Goal: Task Accomplishment & Management: Use online tool/utility

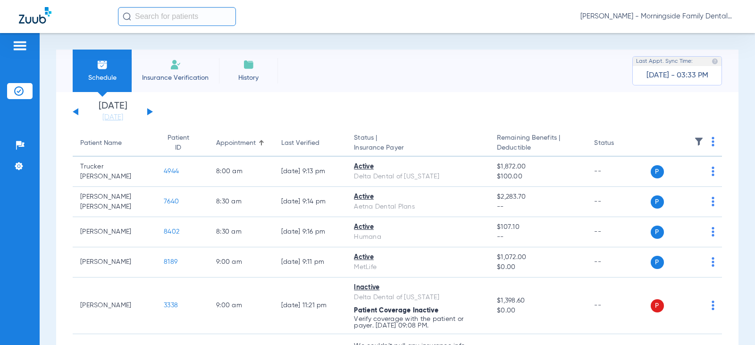
click at [169, 19] on input "text" at bounding box center [177, 16] width 118 height 19
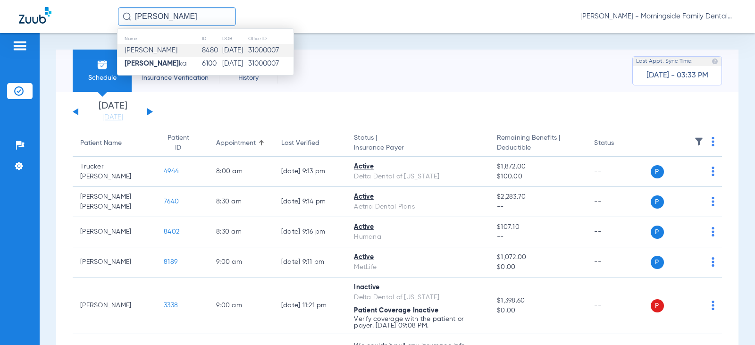
type input "[PERSON_NAME]"
click at [222, 45] on td "[DATE]" at bounding box center [235, 50] width 26 height 13
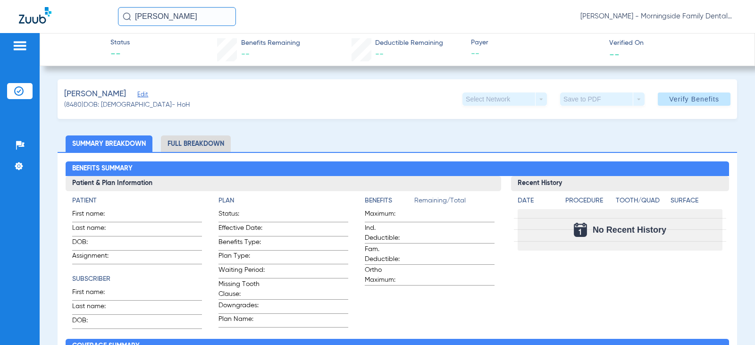
click at [190, 143] on li "Full Breakdown" at bounding box center [196, 143] width 70 height 17
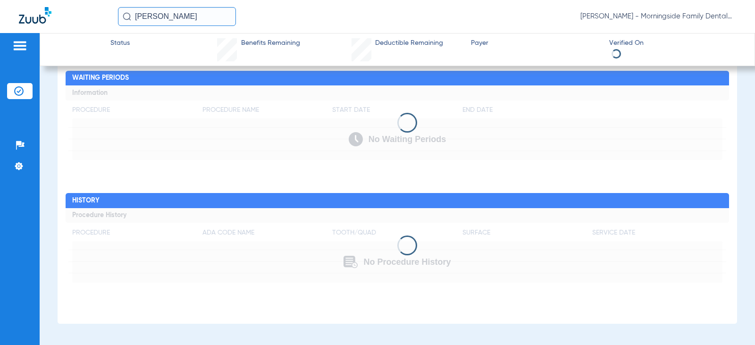
scroll to position [625, 0]
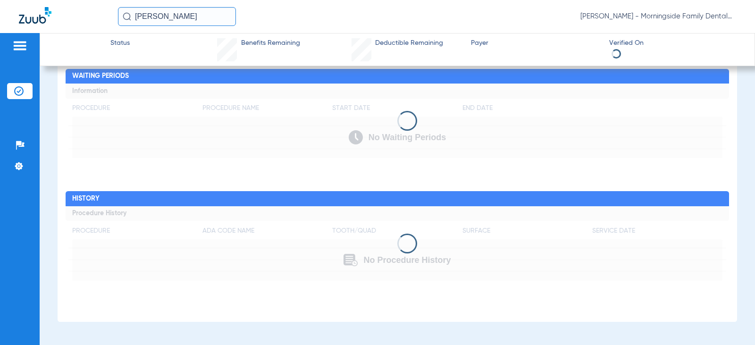
drag, startPoint x: 481, startPoint y: 141, endPoint x: 484, endPoint y: 158, distance: 17.8
click at [483, 167] on div "Procedure Benefits Search Filter for My ADA Codes Expand All Categories Waiting…" at bounding box center [397, 150] width 679 height 343
drag, startPoint x: 489, startPoint y: 150, endPoint x: 515, endPoint y: 133, distance: 30.6
click at [498, 145] on app-loading-indicator at bounding box center [397, 121] width 663 height 75
click at [503, 132] on app-loading-indicator at bounding box center [397, 121] width 663 height 75
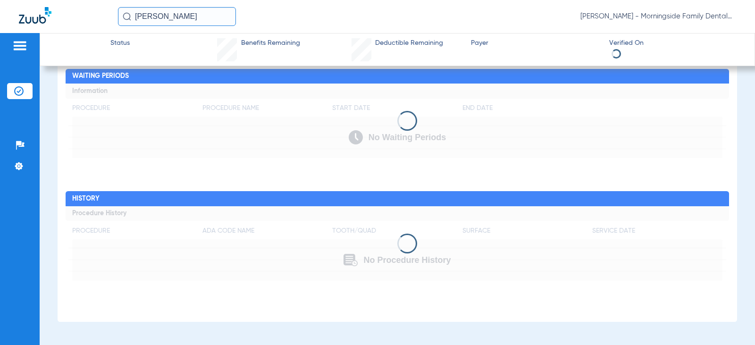
drag, startPoint x: 503, startPoint y: 132, endPoint x: 497, endPoint y: 125, distance: 9.3
click at [497, 125] on app-loading-indicator at bounding box center [397, 121] width 663 height 75
click at [496, 125] on div at bounding box center [397, 121] width 663 height 20
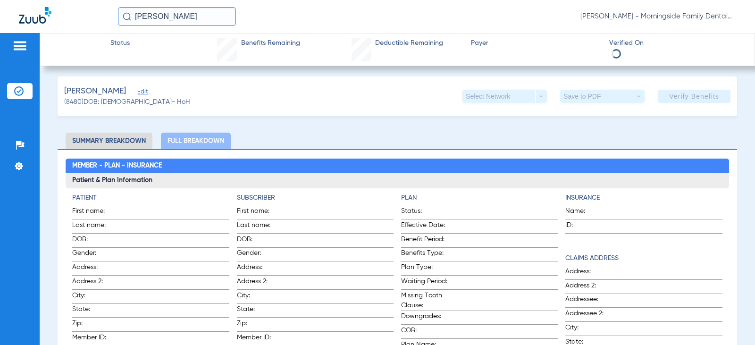
scroll to position [0, 0]
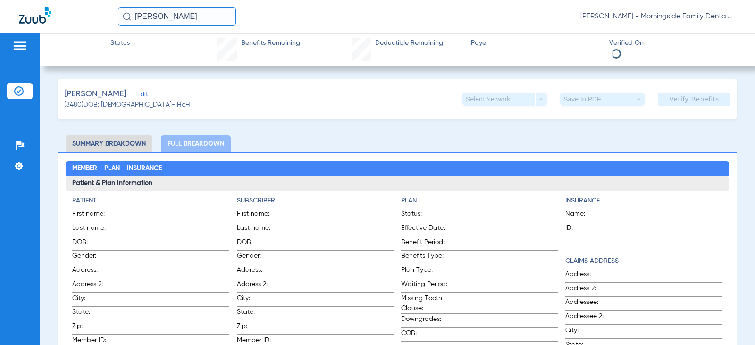
click at [220, 147] on li "Full Breakdown" at bounding box center [196, 143] width 70 height 17
click at [96, 140] on li "Summary Breakdown" at bounding box center [109, 143] width 87 height 17
click at [212, 147] on li "Full Breakdown" at bounding box center [196, 143] width 70 height 17
drag, startPoint x: 406, startPoint y: 98, endPoint x: 427, endPoint y: 104, distance: 22.2
click at [410, 101] on div "Palmer, Brian Edit (8480) DOB: 11/28/1957 - HoH Select Network arrow_drop_down …" at bounding box center [397, 99] width 679 height 40
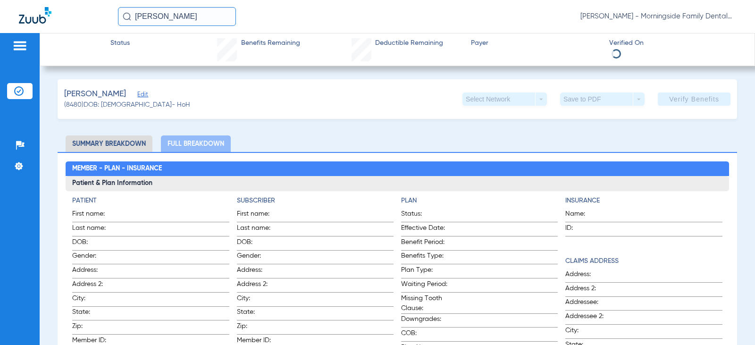
drag, startPoint x: 636, startPoint y: 47, endPoint x: 632, endPoint y: 50, distance: 5.5
click at [632, 50] on app-verified-on-section "Verified On" at bounding box center [674, 49] width 130 height 23
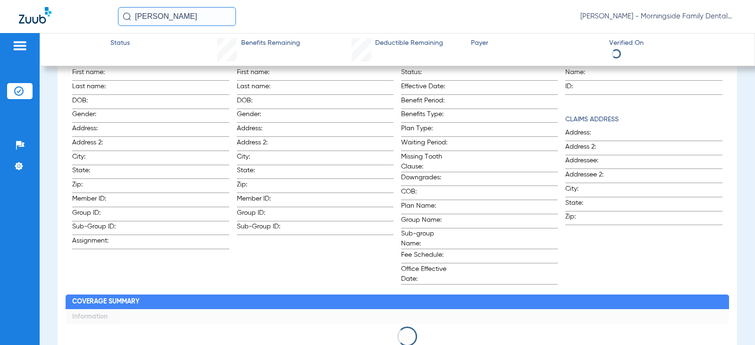
scroll to position [425, 0]
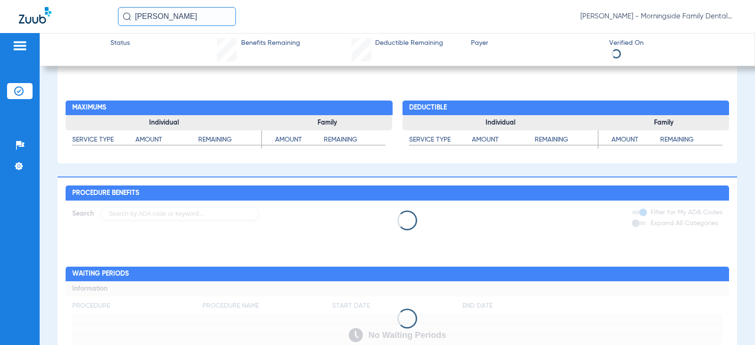
click at [479, 173] on app-breakdown-container "Summary Breakdown Full Breakdown Member - Plan - Insurance Patient & Plan Infor…" at bounding box center [397, 115] width 679 height 809
drag, startPoint x: 448, startPoint y: 150, endPoint x: 413, endPoint y: 185, distance: 49.4
drag, startPoint x: 413, startPoint y: 185, endPoint x: 423, endPoint y: 154, distance: 32.8
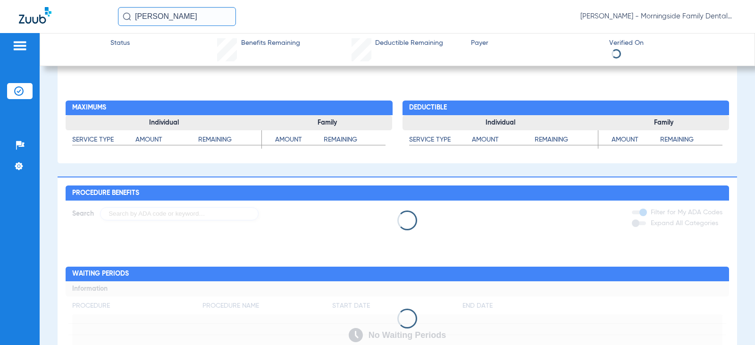
click at [426, 154] on app-breakdown-container "Summary Breakdown Full Breakdown Member - Plan - Insurance Patient & Plan Infor…" at bounding box center [397, 115] width 679 height 809
click at [564, 242] on div "Procedure Benefits Search Filter for My ADA Codes Expand All Categories Waiting…" at bounding box center [397, 347] width 679 height 343
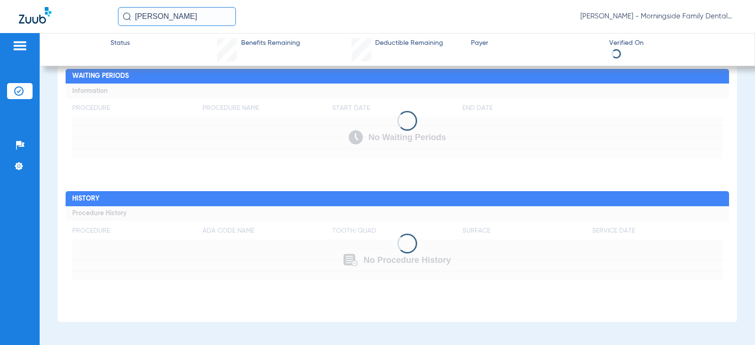
scroll to position [625, 0]
drag, startPoint x: 620, startPoint y: 321, endPoint x: 404, endPoint y: 238, distance: 231.0
click at [404, 238] on span at bounding box center [407, 244] width 20 height 20
click at [407, 238] on span at bounding box center [407, 243] width 22 height 22
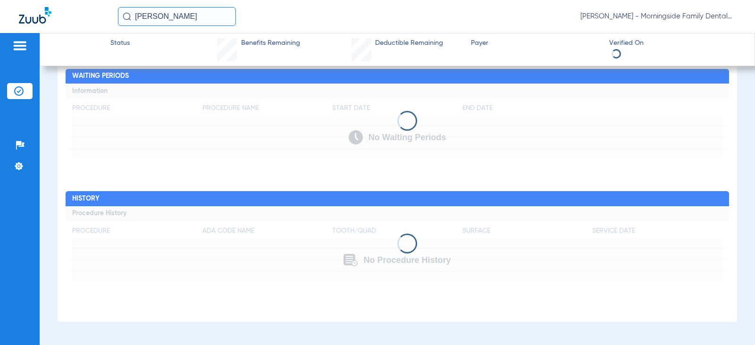
click at [407, 238] on span at bounding box center [407, 244] width 20 height 20
click at [407, 238] on span at bounding box center [407, 243] width 22 height 22
click at [408, 238] on span at bounding box center [407, 243] width 22 height 22
drag, startPoint x: 519, startPoint y: 156, endPoint x: 505, endPoint y: 156, distance: 14.2
click at [517, 157] on app-loading-indicator at bounding box center [397, 121] width 663 height 75
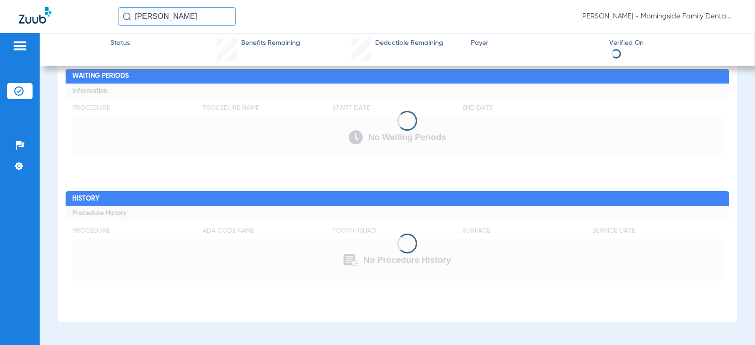
click at [288, 139] on app-loading-indicator at bounding box center [397, 121] width 663 height 75
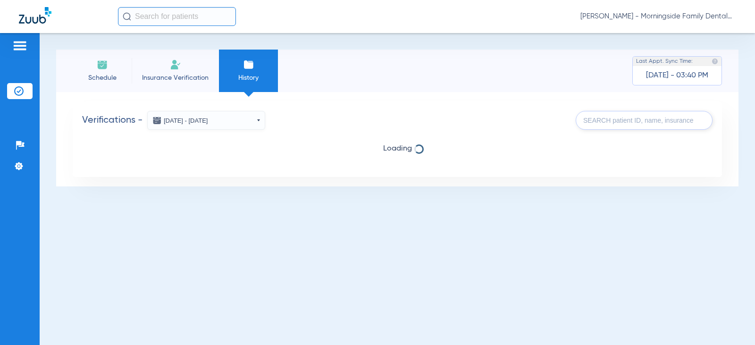
click at [608, 124] on input "text" at bounding box center [644, 120] width 137 height 19
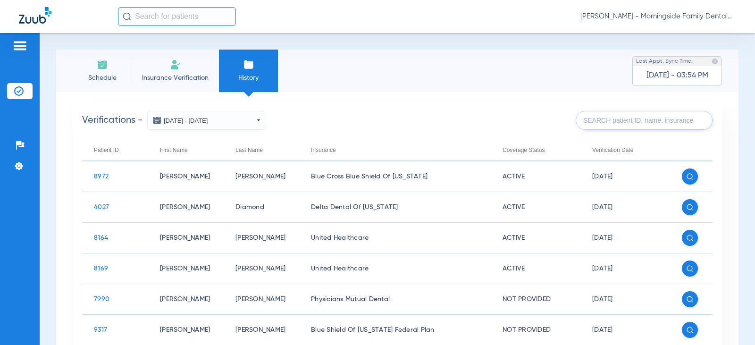
click at [644, 121] on input "text" at bounding box center [644, 120] width 137 height 19
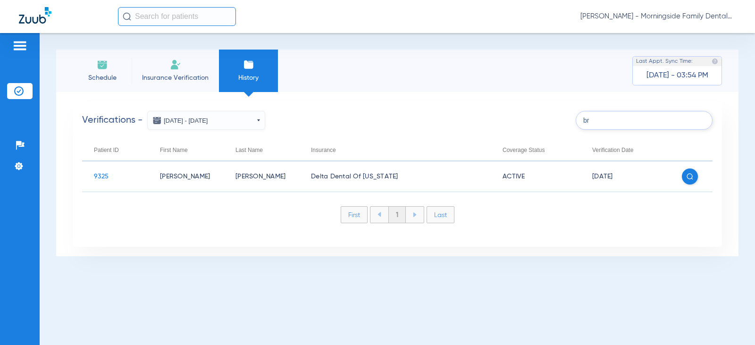
type input "b"
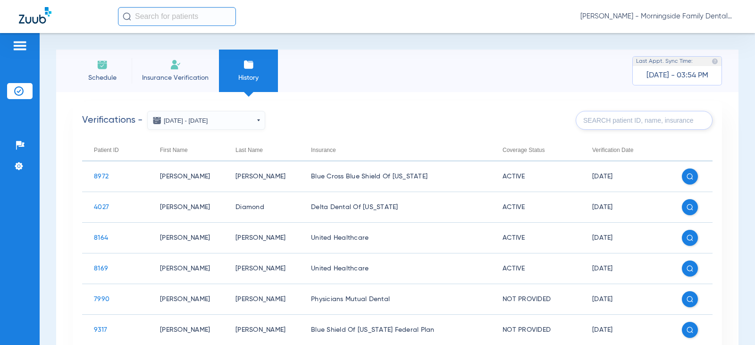
click at [178, 15] on input "text" at bounding box center [177, 16] width 118 height 19
click at [185, 70] on li "Insurance Verification" at bounding box center [175, 71] width 87 height 42
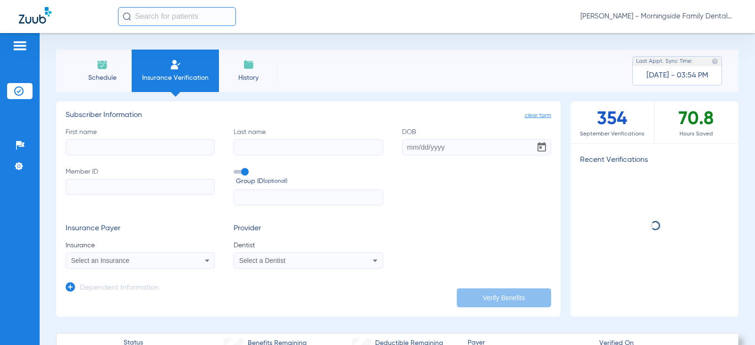
click at [173, 148] on input "First name" at bounding box center [140, 147] width 149 height 16
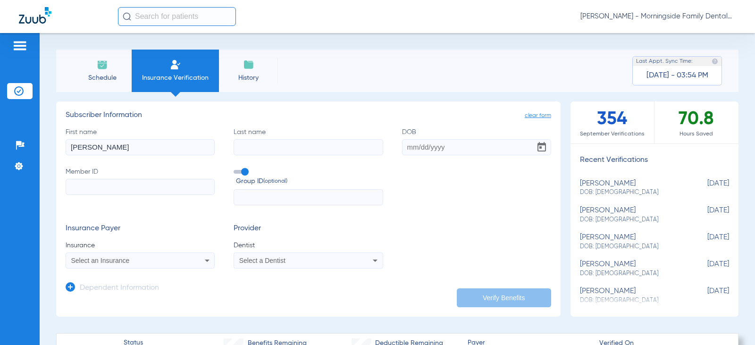
type input "[PERSON_NAME]"
click at [421, 148] on input "DOB Required" at bounding box center [476, 147] width 149 height 16
click at [463, 157] on div "First name [PERSON_NAME] Last name [PERSON_NAME] Required Member ID Group ID (o…" at bounding box center [308, 166] width 485 height 78
click at [460, 150] on input "DOB Required" at bounding box center [476, 147] width 149 height 16
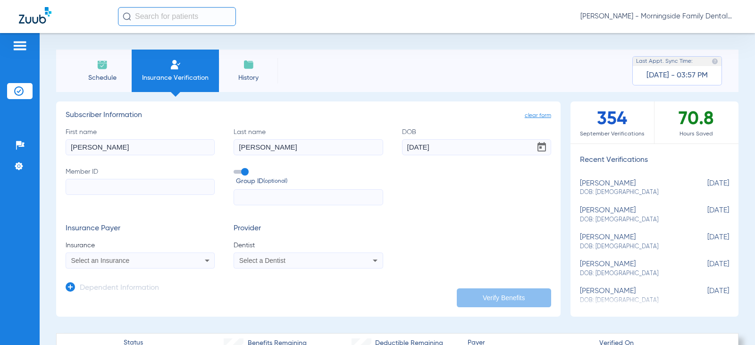
type input "[DATE]"
click at [100, 172] on label "Member ID" at bounding box center [140, 186] width 149 height 39
click at [100, 179] on input "Member ID" at bounding box center [140, 187] width 149 height 16
click at [107, 185] on input "Member ID" at bounding box center [140, 187] width 149 height 16
paste input "908035736"
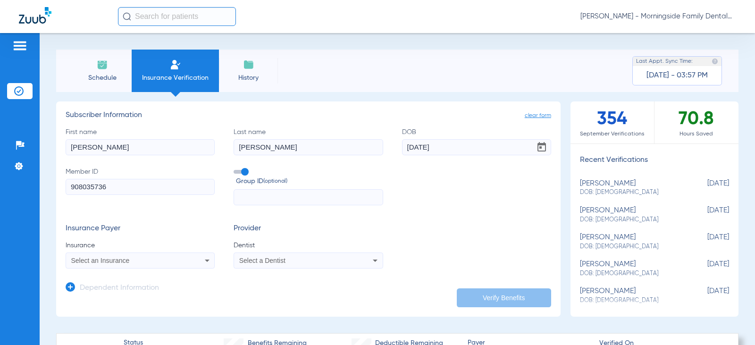
type input "908035736"
click at [276, 192] on input "text" at bounding box center [308, 197] width 149 height 16
click at [196, 265] on div "Select an Insurance" at bounding box center [140, 260] width 148 height 11
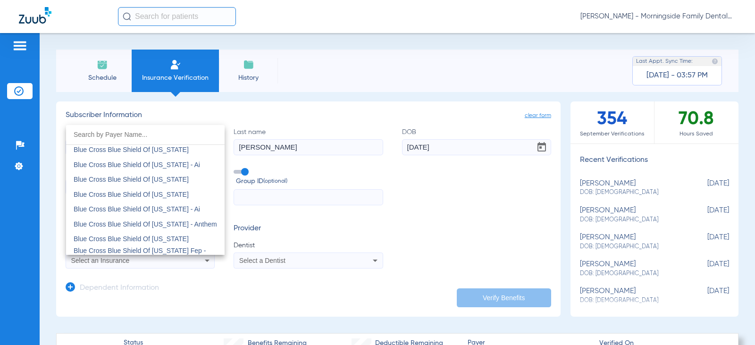
scroll to position [1085, 0]
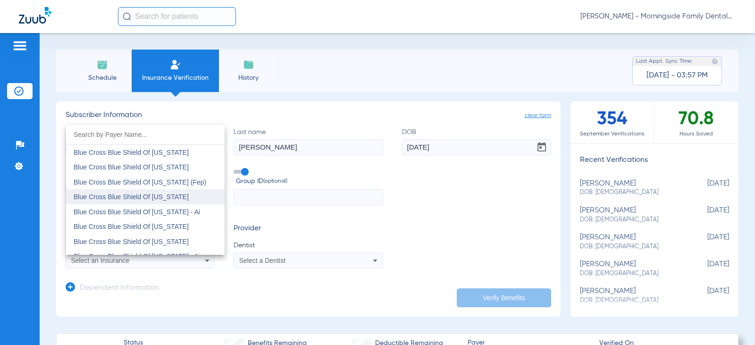
click at [193, 195] on mat-option "Blue Cross Blue Shield Of [US_STATE]" at bounding box center [145, 196] width 159 height 15
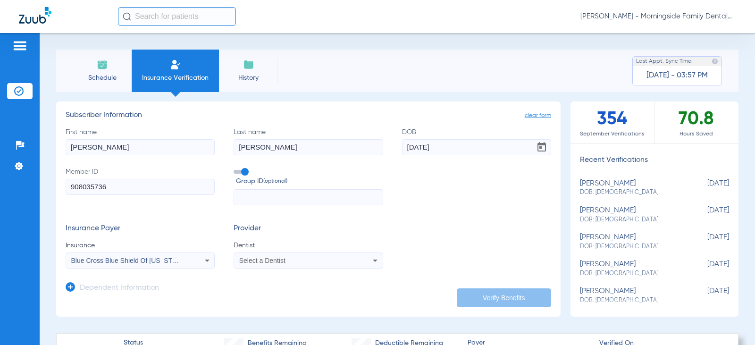
click at [302, 260] on div "Select a Dentist" at bounding box center [294, 260] width 111 height 7
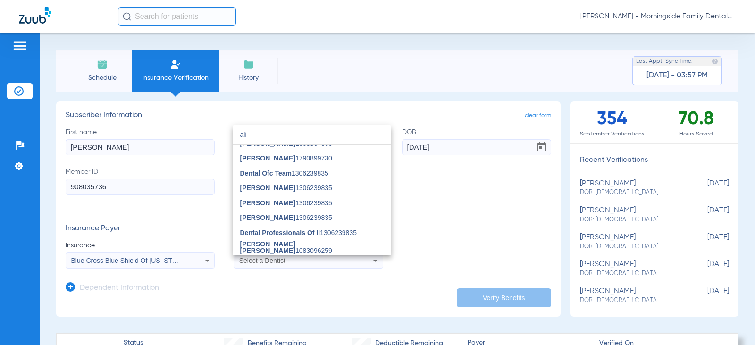
scroll to position [0, 0]
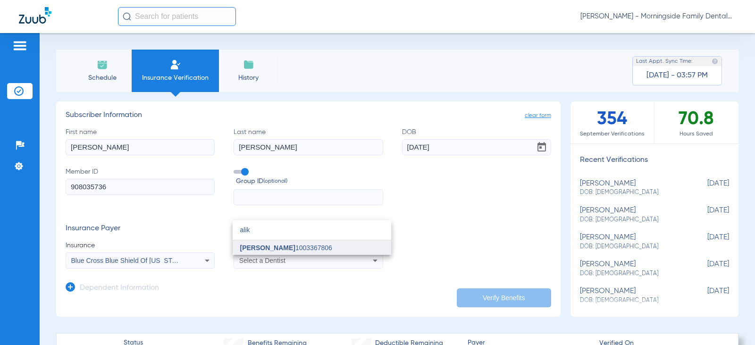
type input "alik"
click at [319, 252] on mat-option "[PERSON_NAME] 1003367806" at bounding box center [312, 247] width 159 height 15
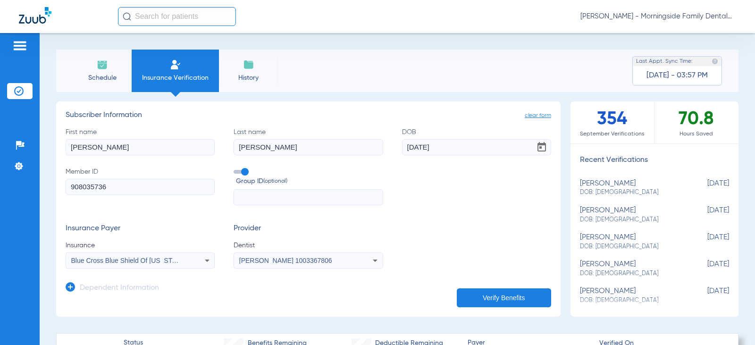
click at [528, 303] on button "Verify Benefits" at bounding box center [504, 297] width 94 height 19
click at [529, 227] on div "Insurance Payer Insurance Blue Cross Blue Shield Of [US_STATE] Provider Dentist…" at bounding box center [308, 246] width 485 height 44
click at [666, 247] on li "[PERSON_NAME] DOB: [DEMOGRAPHIC_DATA] [DEMOGRAPHIC_DATA]" at bounding box center [654, 242] width 168 height 22
type input "[PERSON_NAME]"
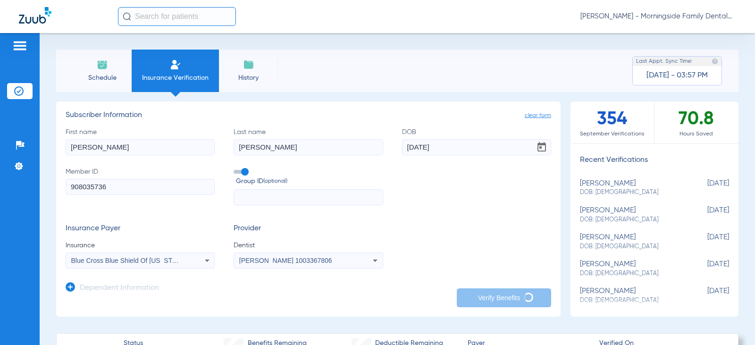
type input "[DATE]"
type input "08071980455"
type input "20246"
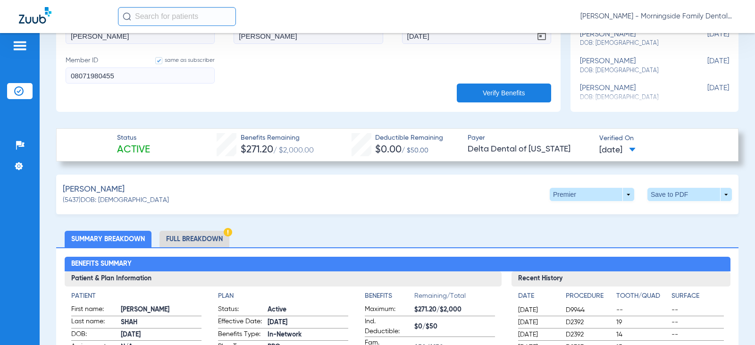
scroll to position [283, 0]
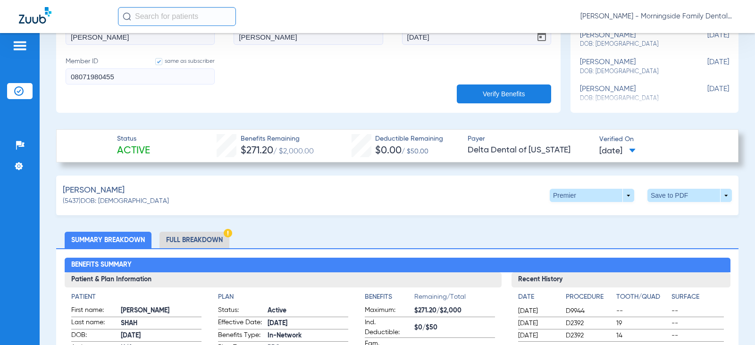
click at [208, 241] on li "Full Breakdown" at bounding box center [194, 240] width 70 height 17
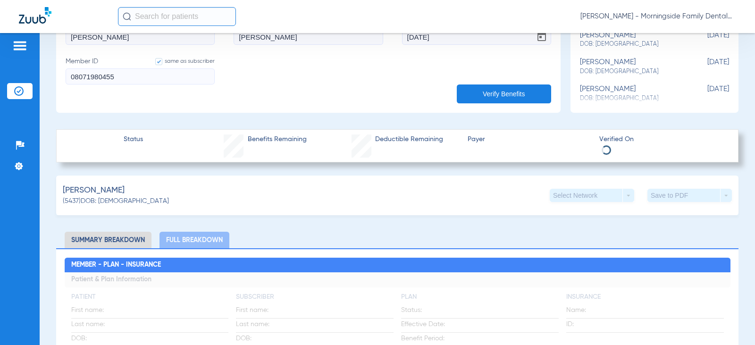
click at [81, 236] on li "Summary Breakdown" at bounding box center [108, 240] width 87 height 17
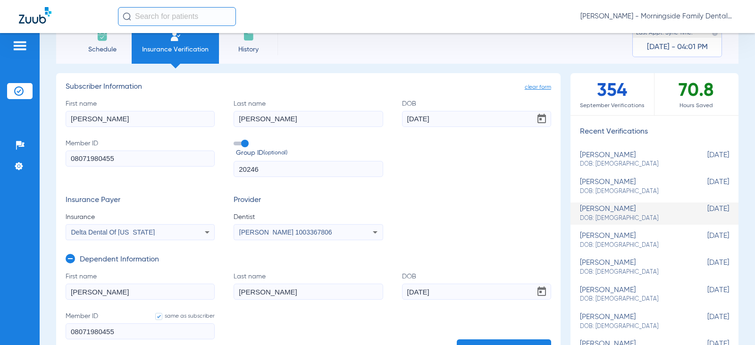
scroll to position [0, 0]
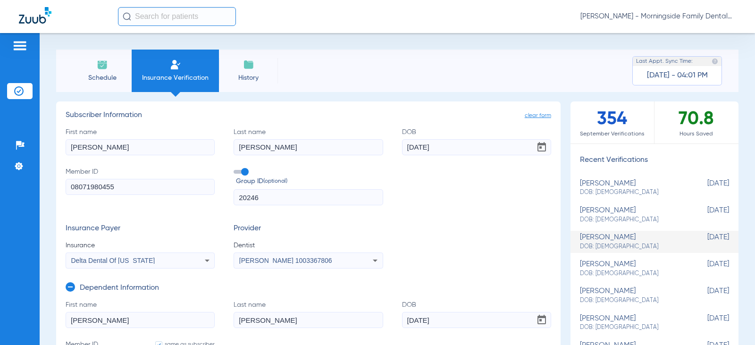
click at [97, 74] on span "Schedule" at bounding box center [102, 77] width 45 height 9
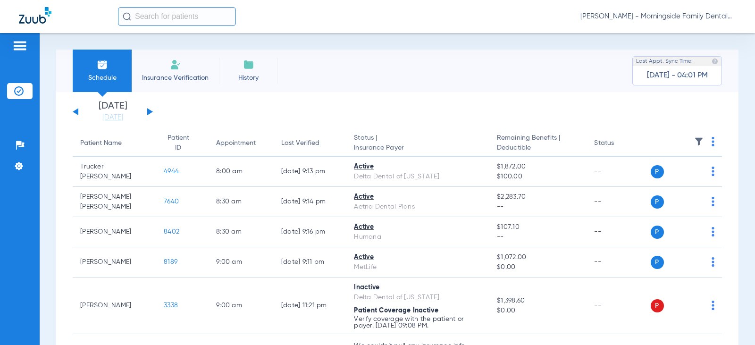
click at [188, 76] on span "Insurance Verification" at bounding box center [175, 77] width 73 height 9
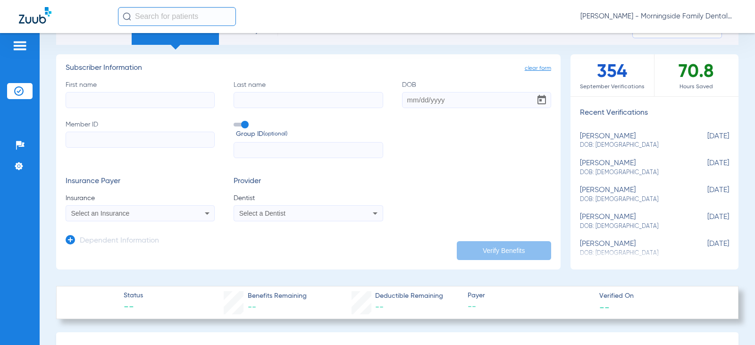
click at [643, 135] on div "[PERSON_NAME] DOB: [DEMOGRAPHIC_DATA]" at bounding box center [631, 140] width 102 height 17
type input "[PERSON_NAME]"
type input "Hoberstorfer"
type input "[DATE]"
type input "339560696"
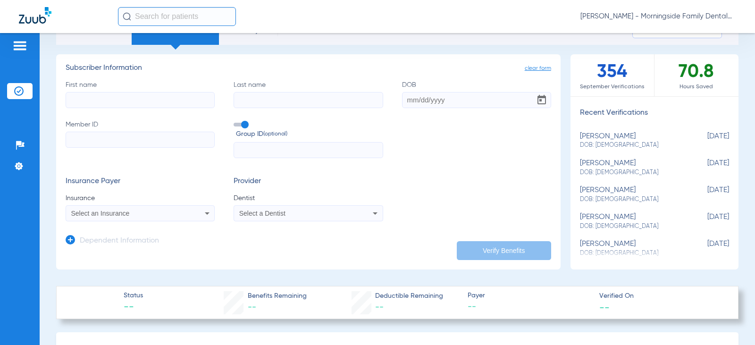
type input "5959706"
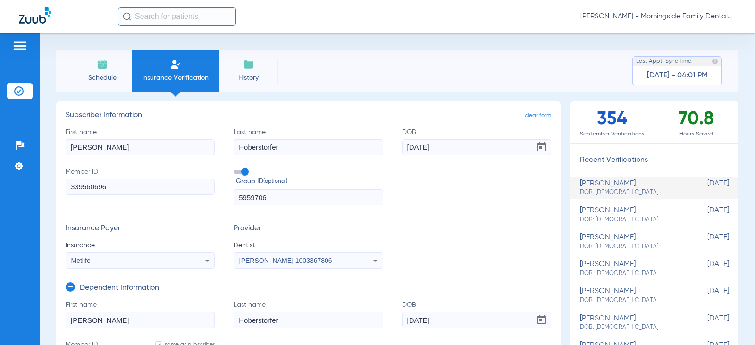
click at [155, 148] on input "[PERSON_NAME]" at bounding box center [140, 147] width 149 height 16
click at [536, 118] on span "clear form" at bounding box center [538, 115] width 26 height 9
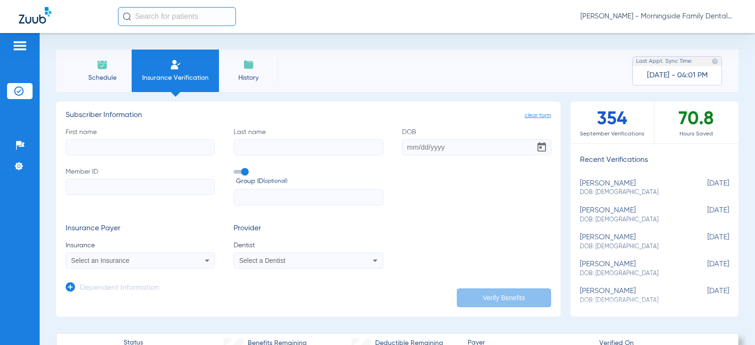
click at [169, 144] on input "First name" at bounding box center [140, 147] width 149 height 16
type input "[PERSON_NAME]"
click at [421, 150] on input "DOB Required" at bounding box center [476, 147] width 149 height 16
type input "[DATE]"
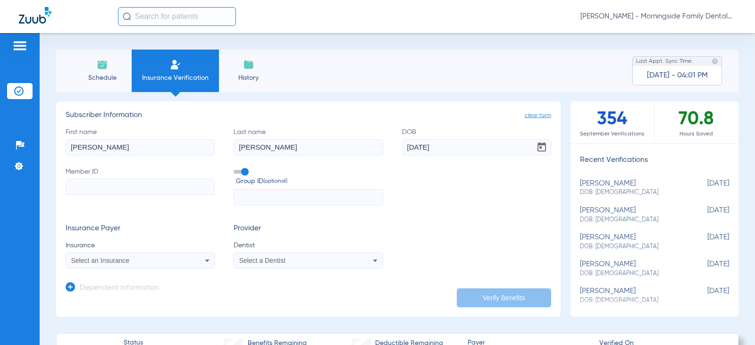
click at [125, 182] on input "Member ID" at bounding box center [140, 187] width 149 height 16
paste input "908035736"
type input "908035736"
click at [207, 268] on mat-select "Select an Insurance" at bounding box center [140, 260] width 149 height 16
click at [207, 258] on icon at bounding box center [206, 260] width 11 height 11
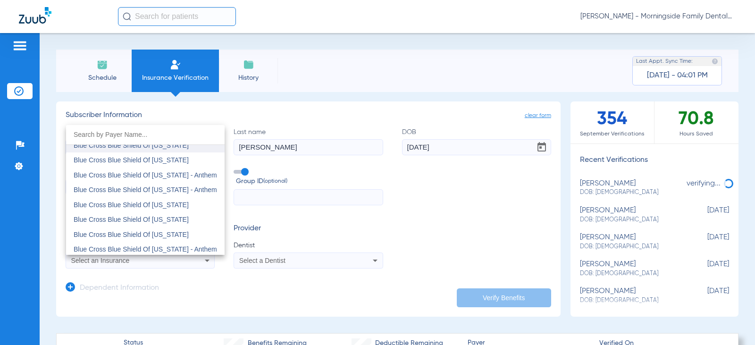
scroll to position [1085, 0]
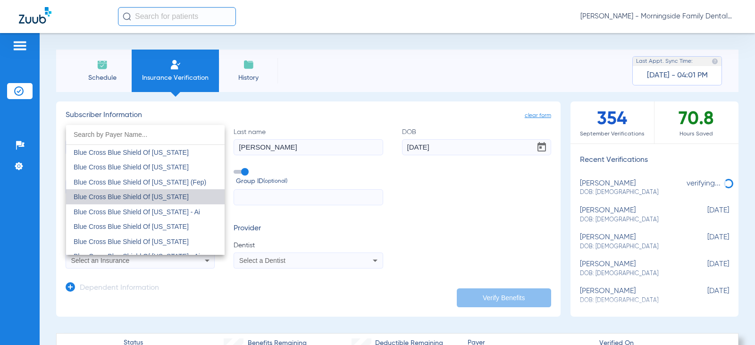
click at [168, 200] on span "Blue Cross Blue Shield Of [US_STATE]" at bounding box center [131, 197] width 115 height 8
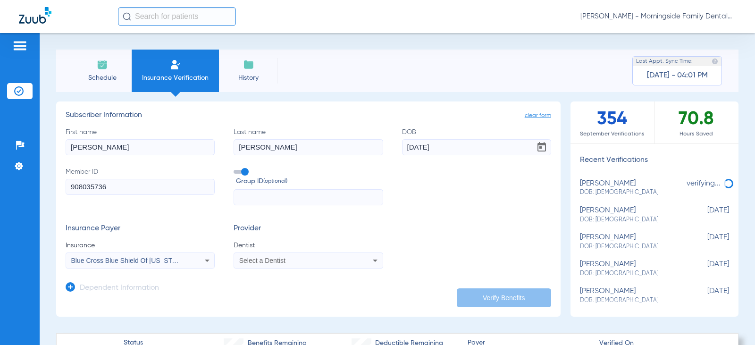
click at [286, 262] on div "Select a Dentist" at bounding box center [294, 260] width 111 height 7
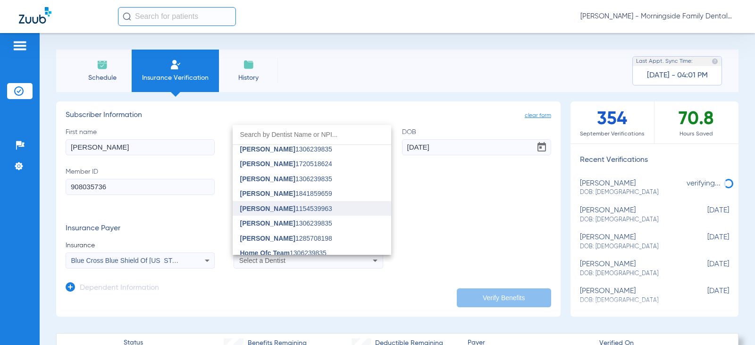
scroll to position [94, 0]
click at [318, 134] on input "dropdown search" at bounding box center [312, 134] width 159 height 19
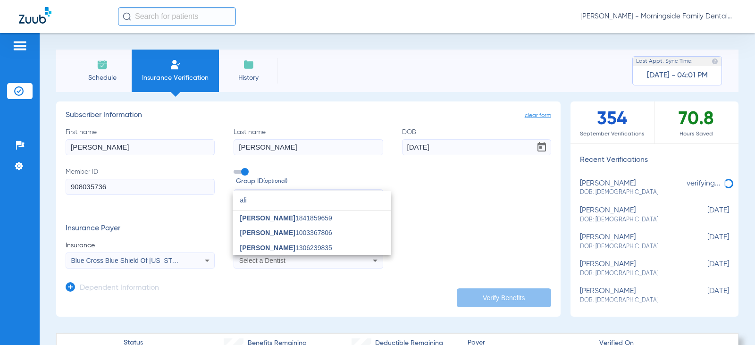
scroll to position [0, 0]
type input "alik"
click at [324, 249] on mat-option "[PERSON_NAME] 1003367806" at bounding box center [312, 247] width 159 height 15
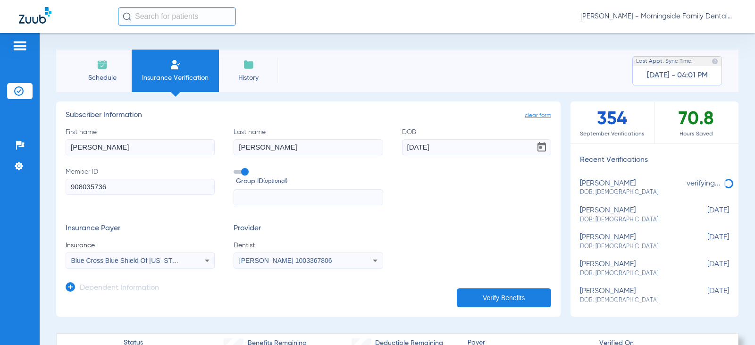
click at [484, 295] on button "Verify Benefits" at bounding box center [504, 297] width 94 height 19
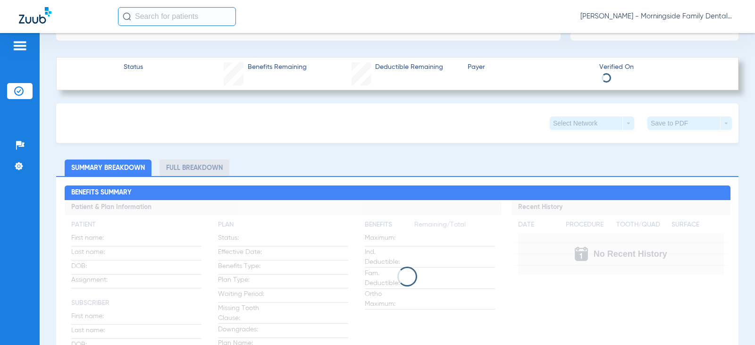
scroll to position [330, 0]
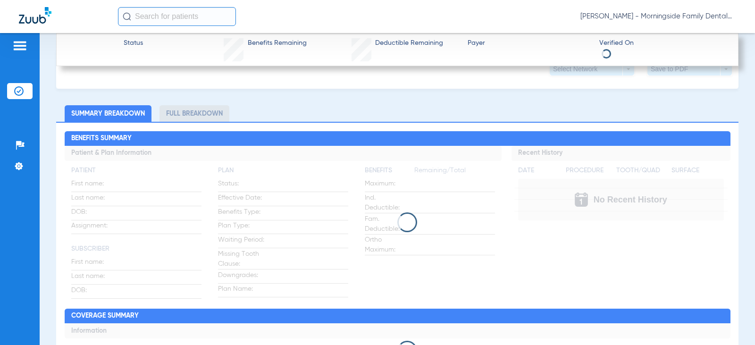
click at [199, 123] on div "Benefits Summary Patient & Plan Information Patient First name: Last name: DOB:…" at bounding box center [397, 254] width 682 height 264
click at [196, 108] on li "Full Breakdown" at bounding box center [194, 113] width 70 height 17
click at [190, 118] on li "Full Breakdown" at bounding box center [194, 113] width 70 height 17
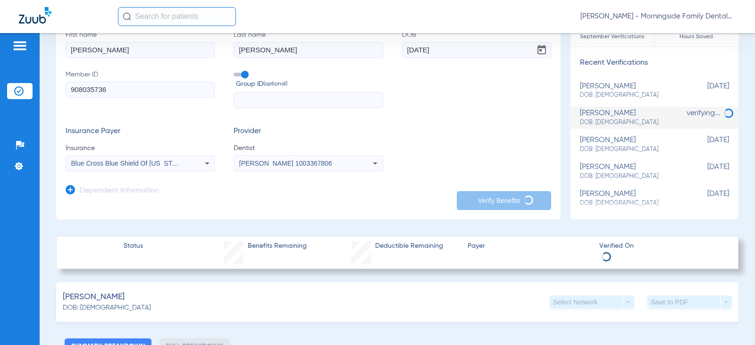
scroll to position [94, 0]
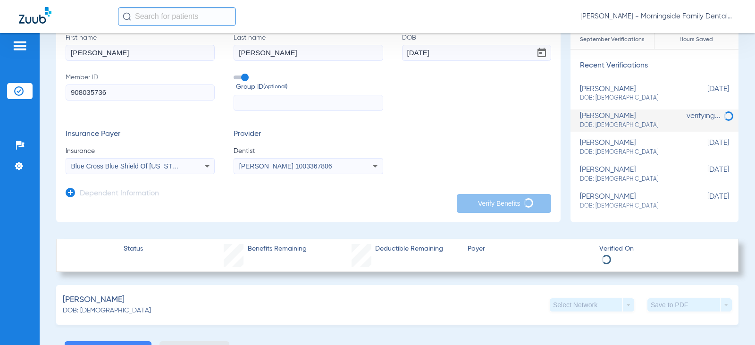
click at [624, 96] on span "DOB: [DEMOGRAPHIC_DATA]" at bounding box center [631, 98] width 102 height 8
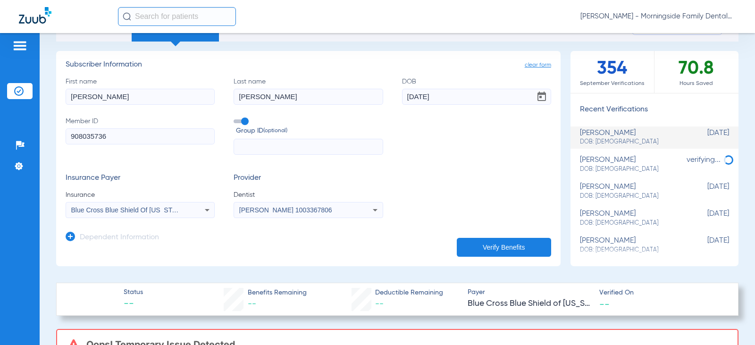
scroll to position [47, 0]
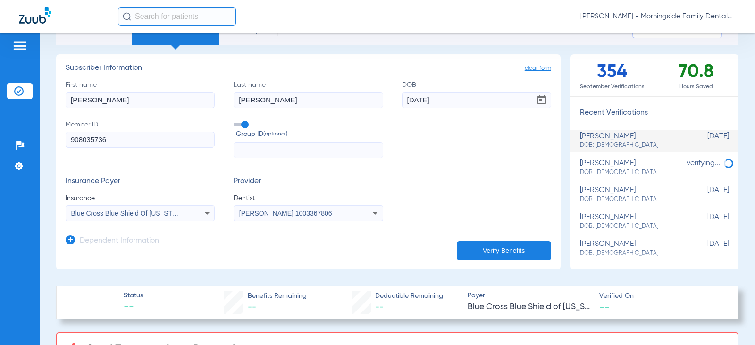
click at [628, 141] on div "[PERSON_NAME] DOB: [DEMOGRAPHIC_DATA]" at bounding box center [631, 140] width 102 height 17
click at [633, 157] on li "[PERSON_NAME] DOB: [DEMOGRAPHIC_DATA] verifying..." at bounding box center [654, 168] width 168 height 22
type input "[PERSON_NAME]"
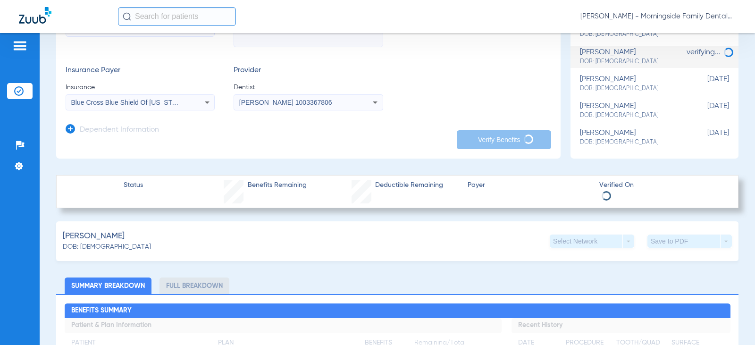
scroll to position [189, 0]
